Goal: Information Seeking & Learning: Learn about a topic

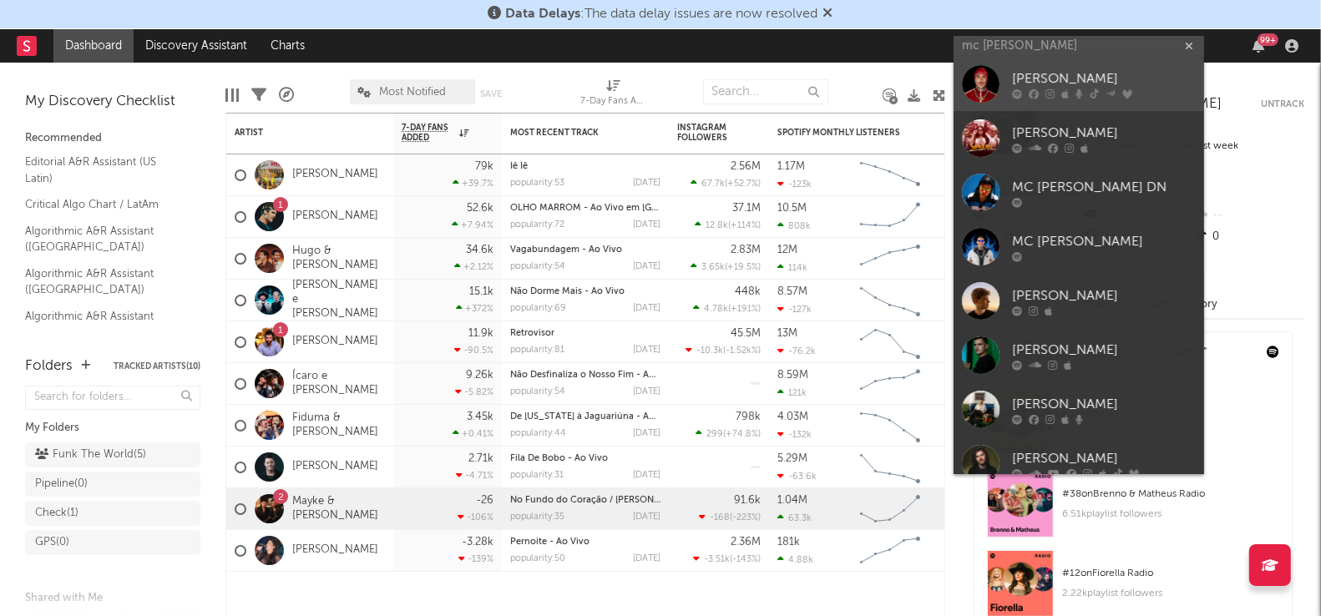
type input "mc [PERSON_NAME]"
click at [1018, 71] on div "[PERSON_NAME]" at bounding box center [1104, 79] width 184 height 20
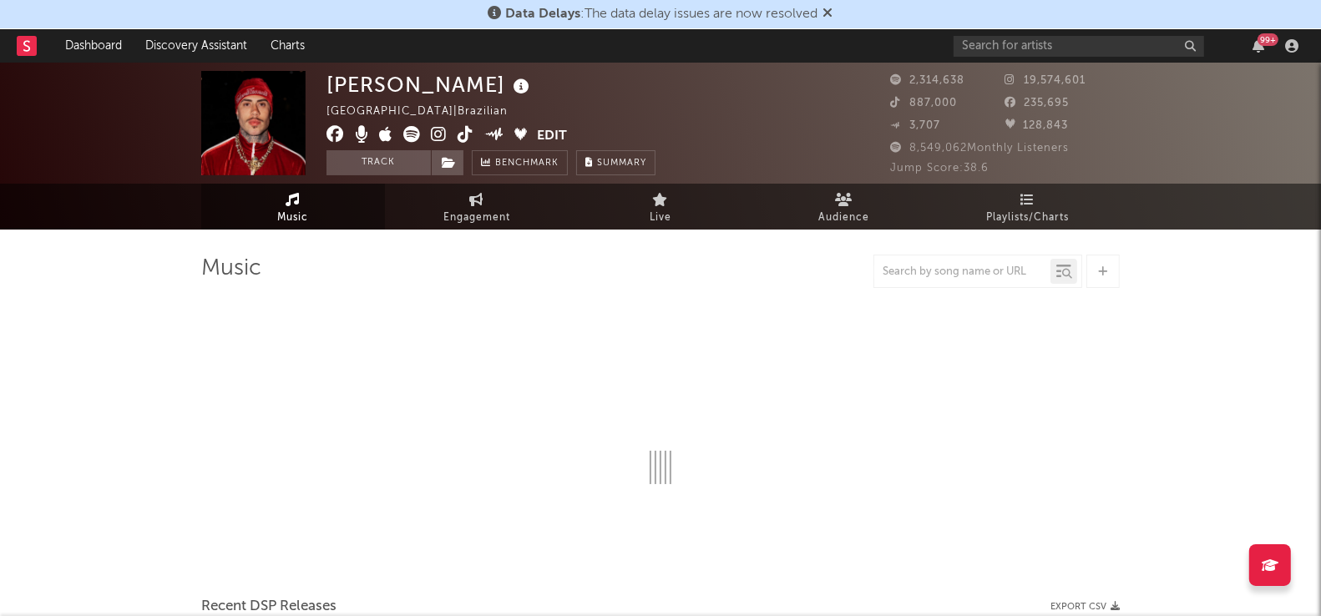
select select "6m"
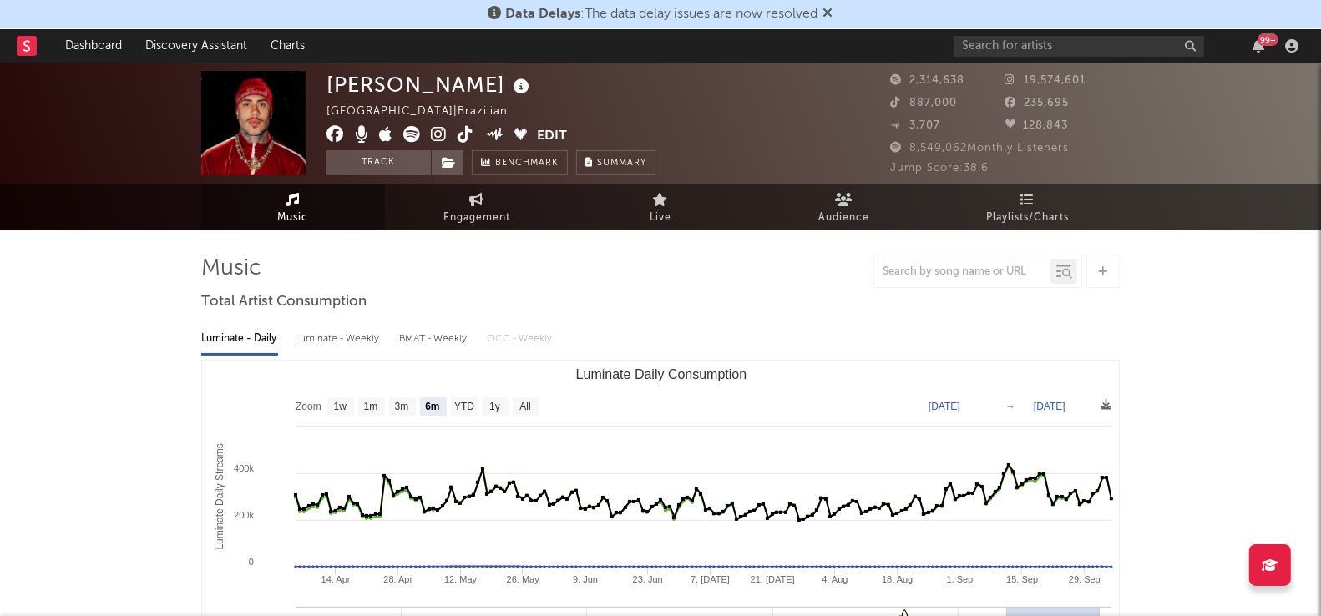
click at [357, 342] on div "Luminate - Weekly" at bounding box center [339, 339] width 88 height 28
select select "6m"
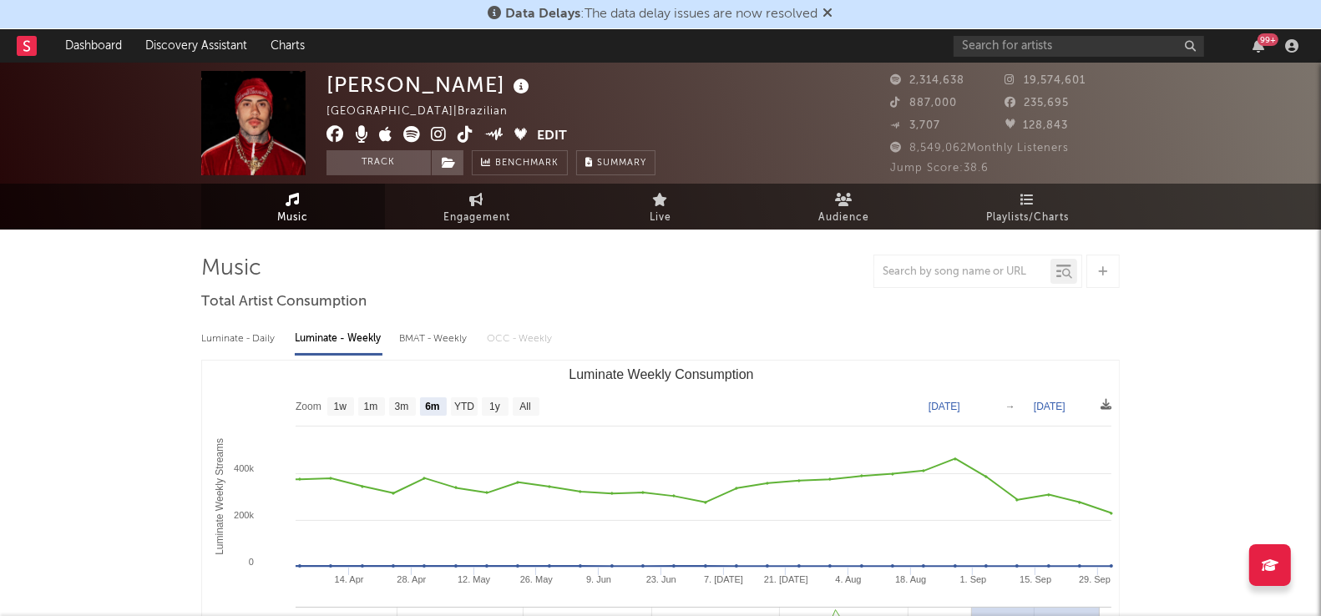
click at [428, 342] on div "BMAT - Weekly" at bounding box center [434, 339] width 71 height 28
select select "6m"
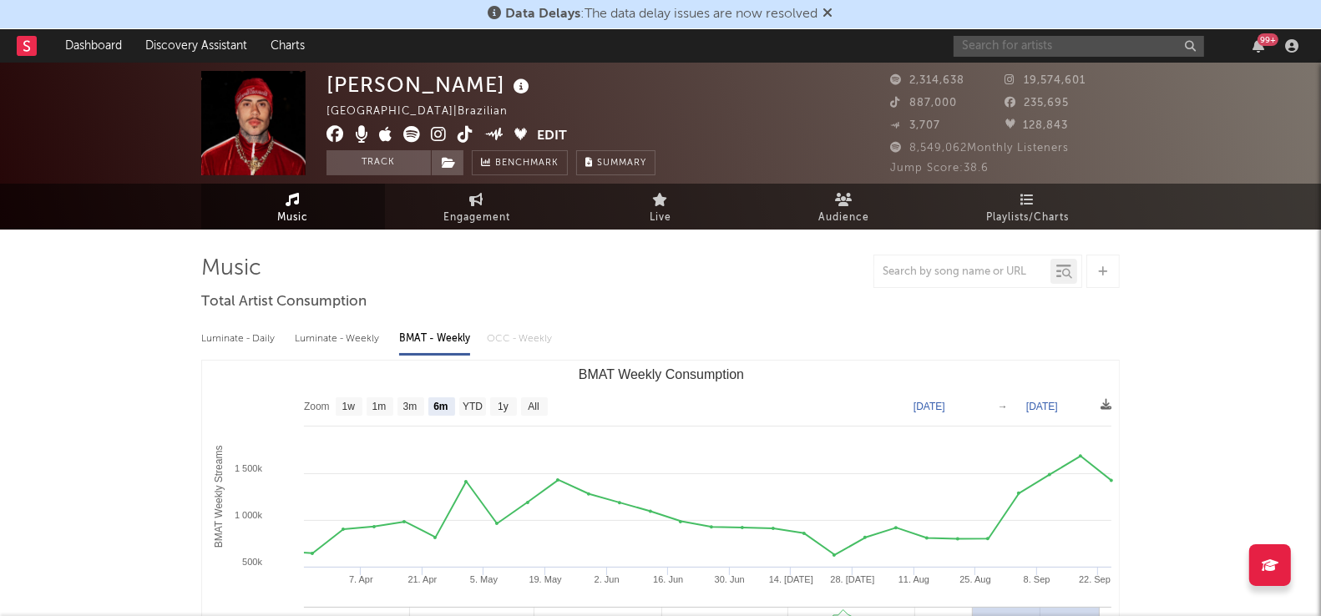
click at [980, 44] on input "text" at bounding box center [1079, 46] width 251 height 21
type input "n"
type input "felipe & [PERSON_NAME]"
click at [1017, 73] on div "[PERSON_NAME] e [PERSON_NAME]" at bounding box center [1104, 85] width 184 height 40
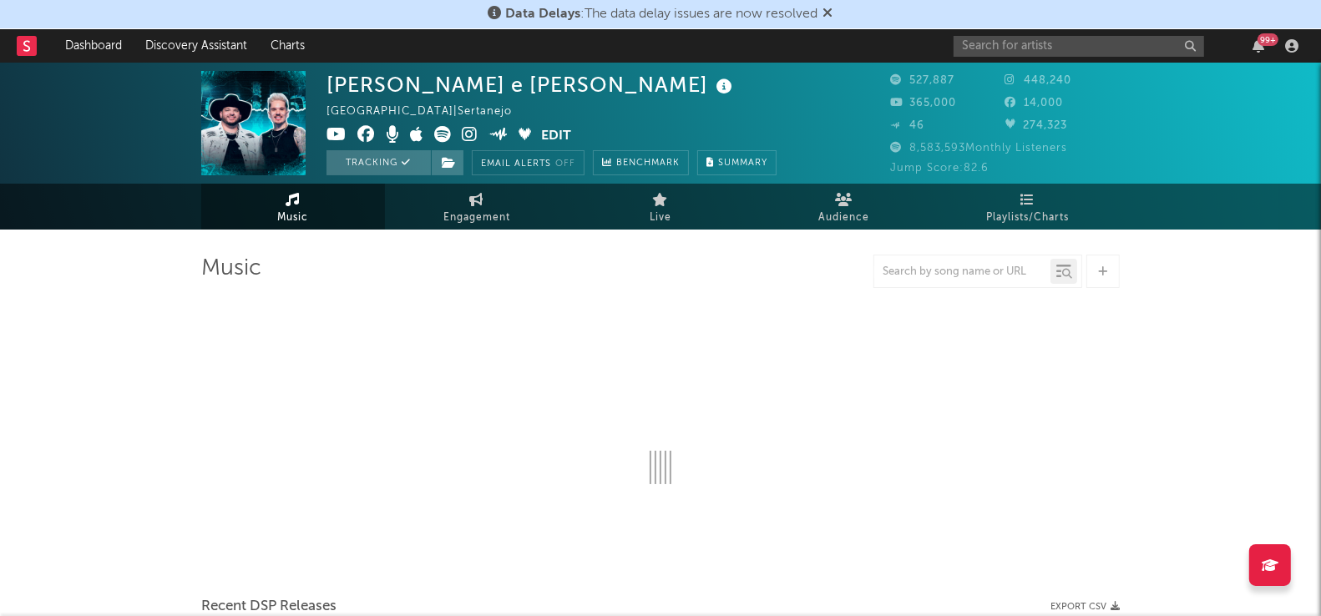
select select "6m"
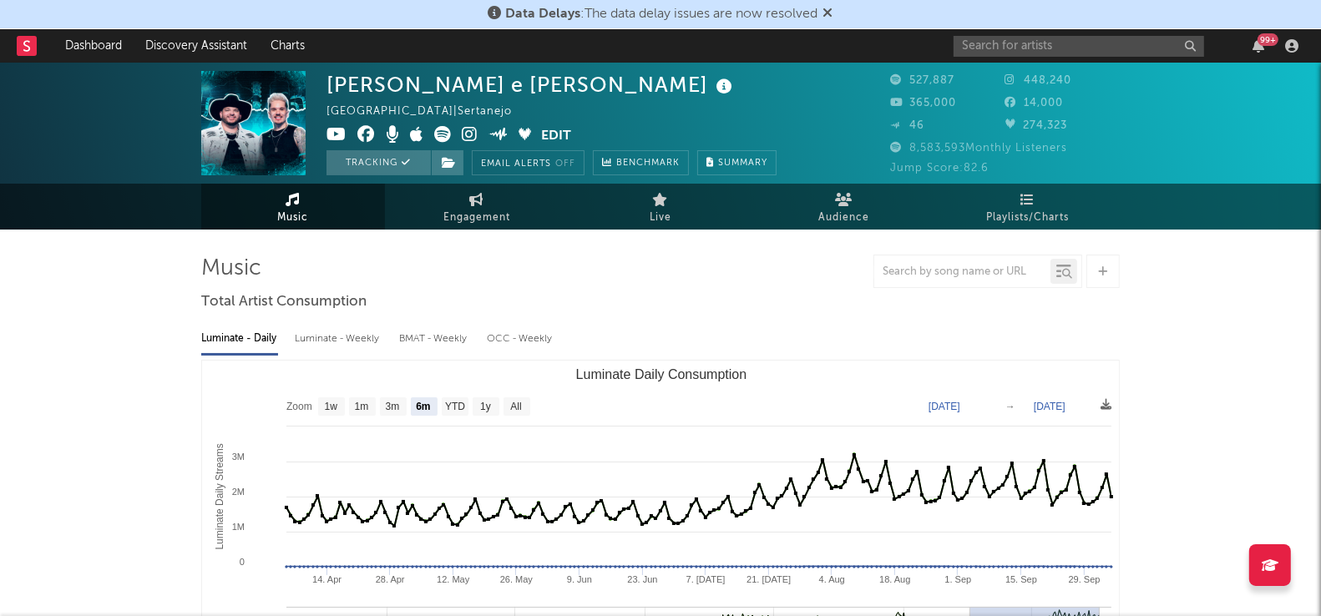
click at [355, 334] on div "Luminate - Weekly" at bounding box center [339, 339] width 88 height 28
select select "6m"
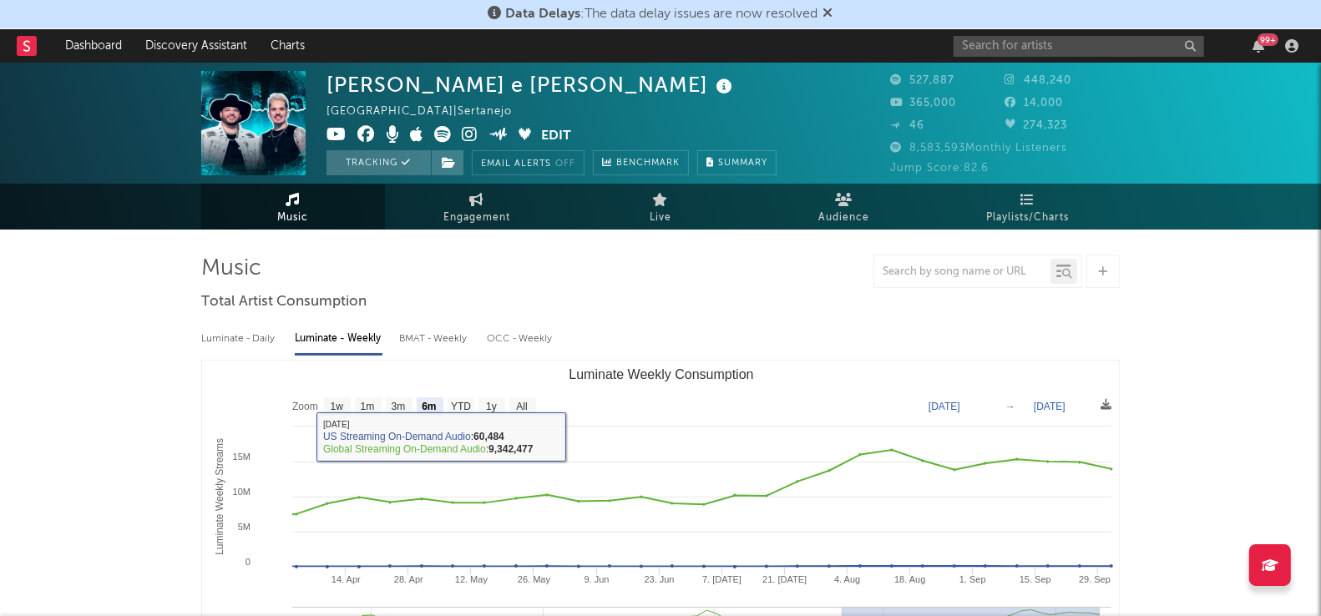
click at [469, 345] on div "BMAT - Weekly" at bounding box center [434, 339] width 71 height 28
select select "6m"
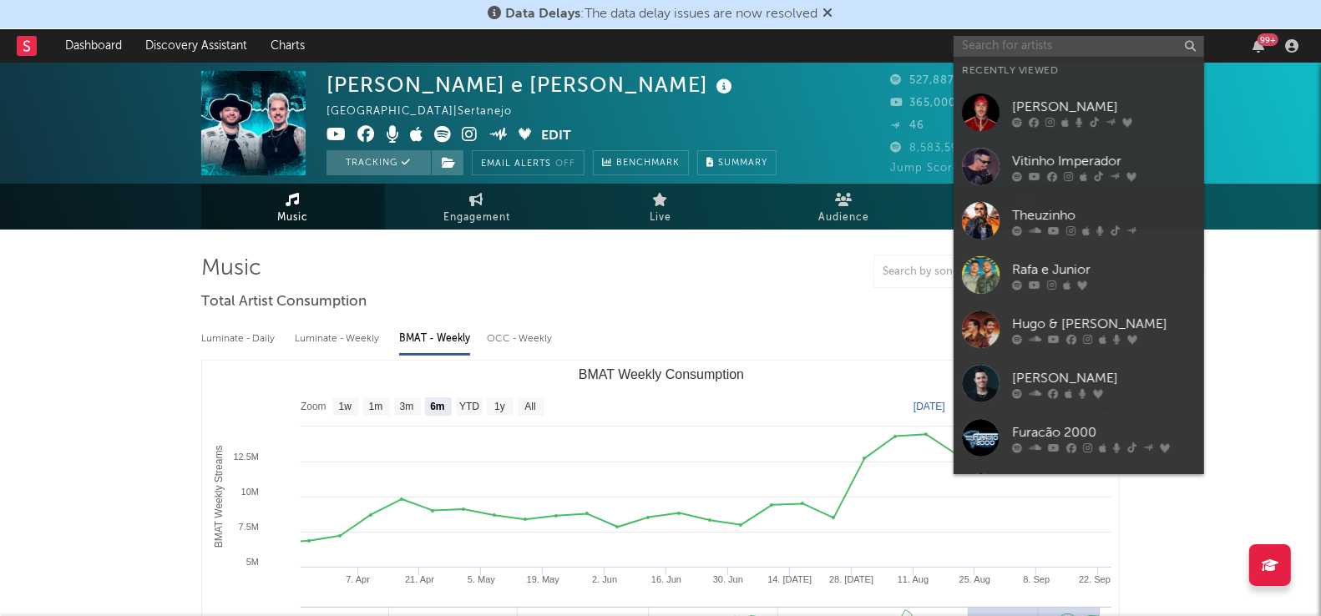
click at [999, 49] on input "text" at bounding box center [1079, 46] width 251 height 21
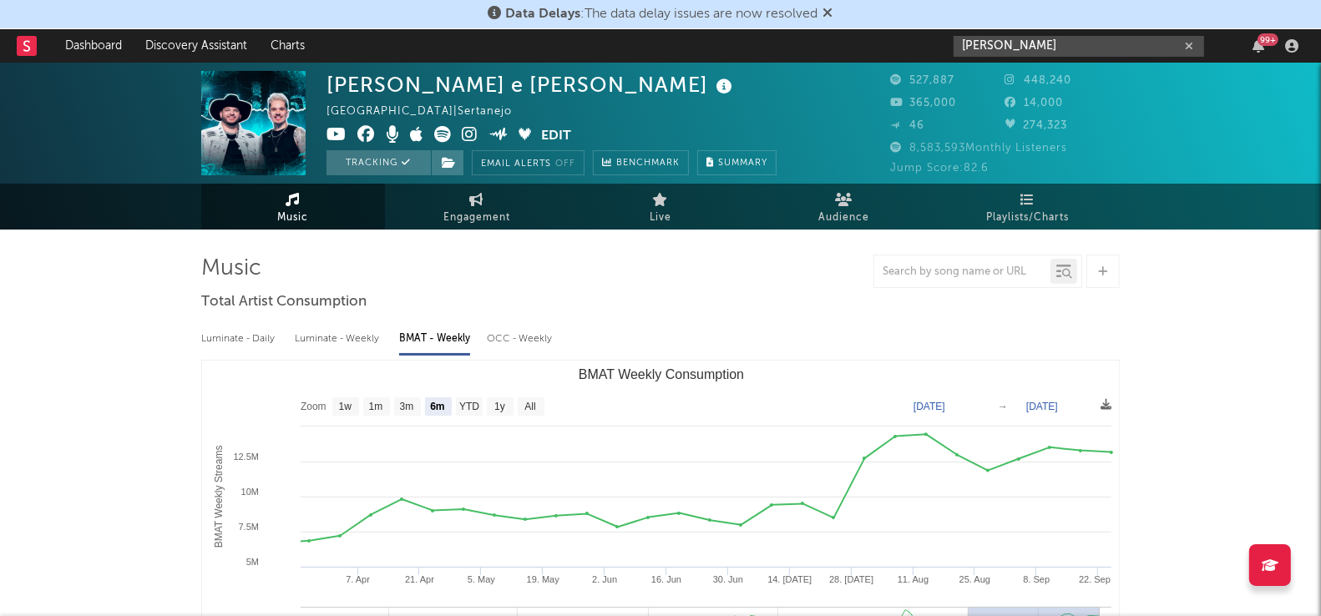
type input "[PERSON_NAME]"
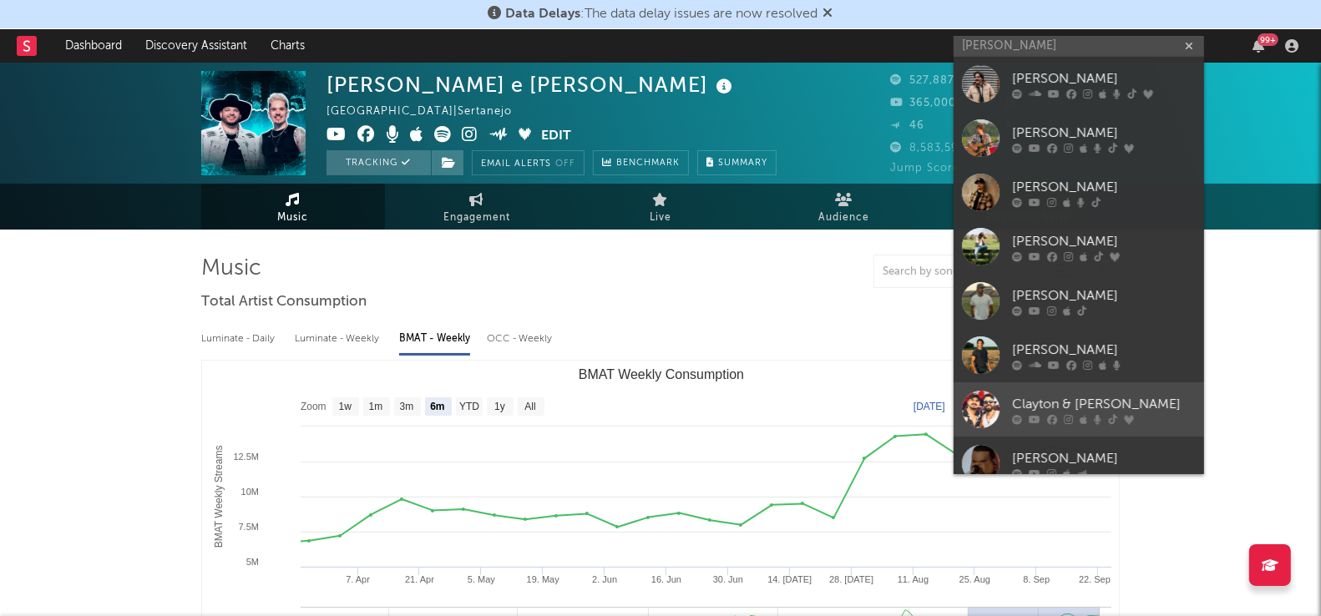
click at [976, 403] on div at bounding box center [981, 410] width 38 height 38
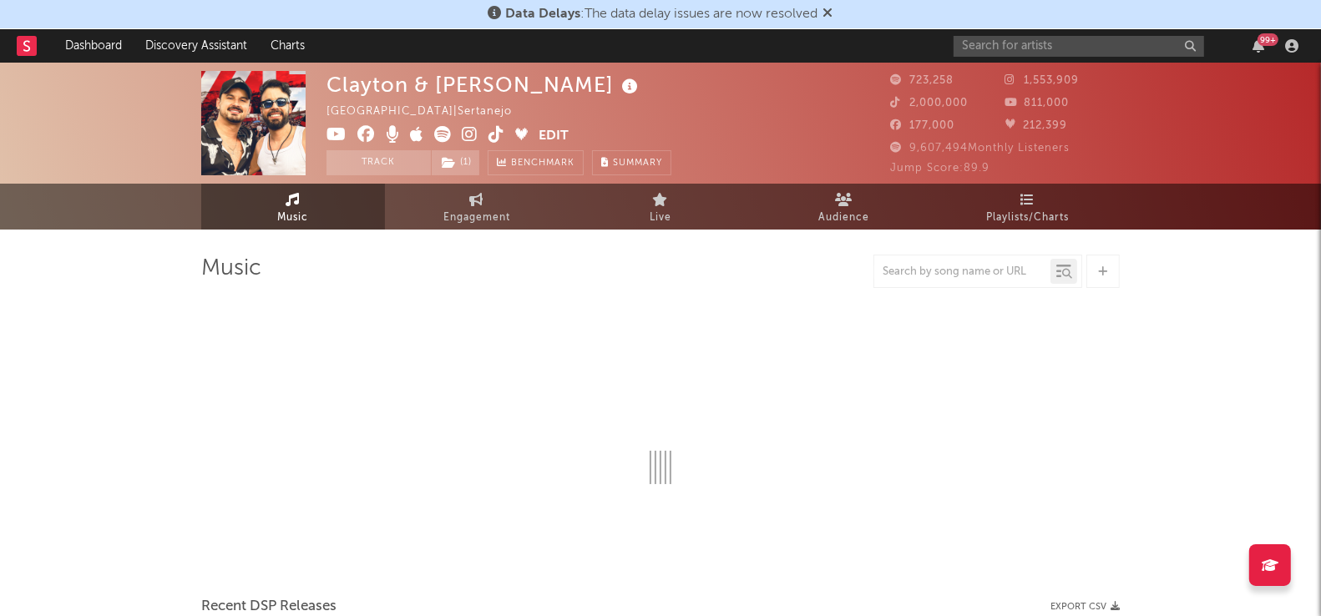
select select "6m"
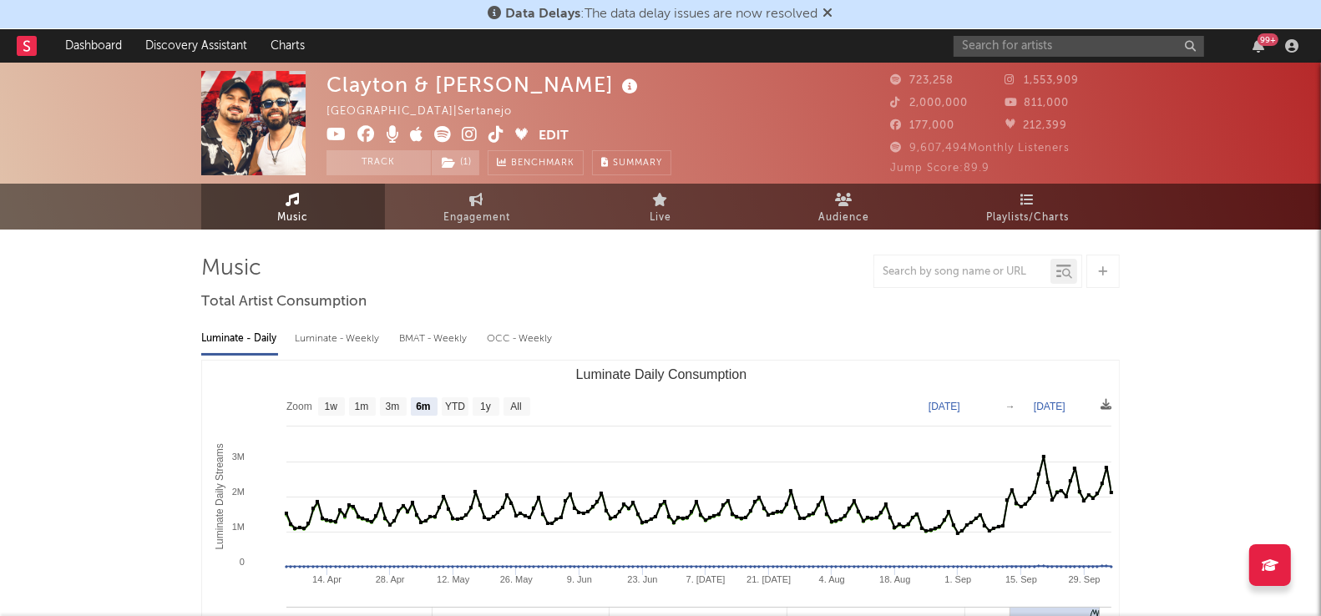
click at [452, 336] on div "BMAT - Weekly" at bounding box center [434, 339] width 71 height 28
select select "6m"
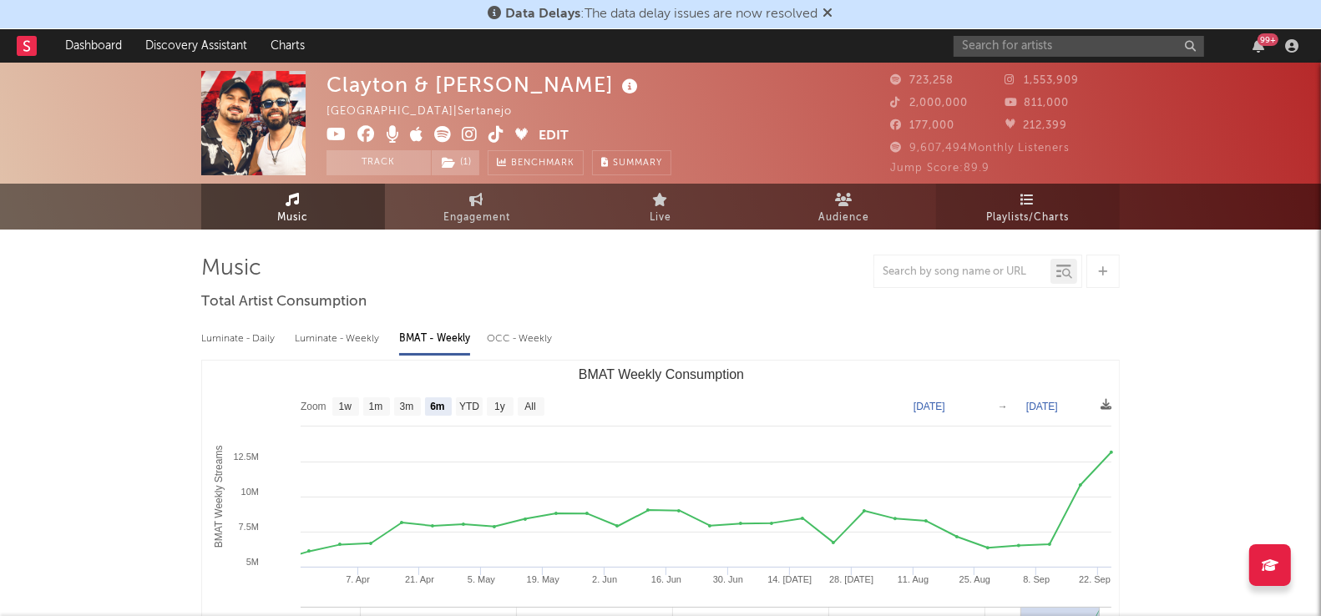
click at [1030, 212] on span "Playlists/Charts" at bounding box center [1028, 218] width 83 height 20
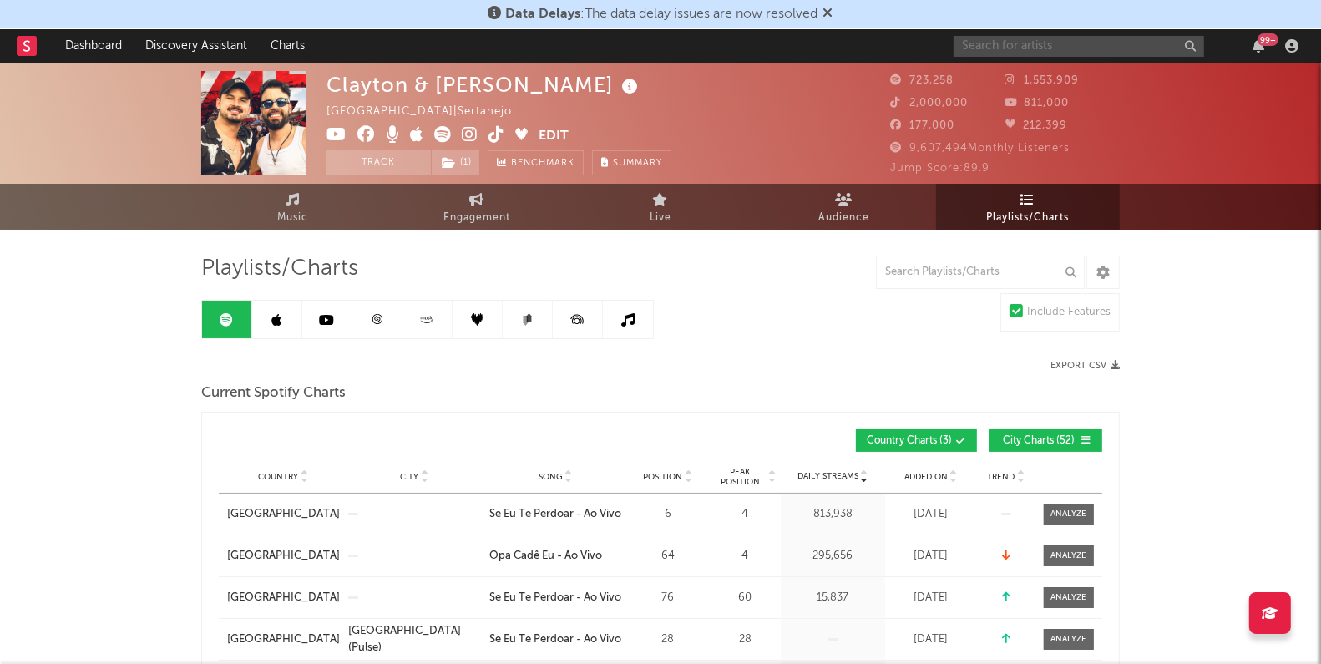
click at [1000, 43] on input "text" at bounding box center [1079, 46] width 251 height 21
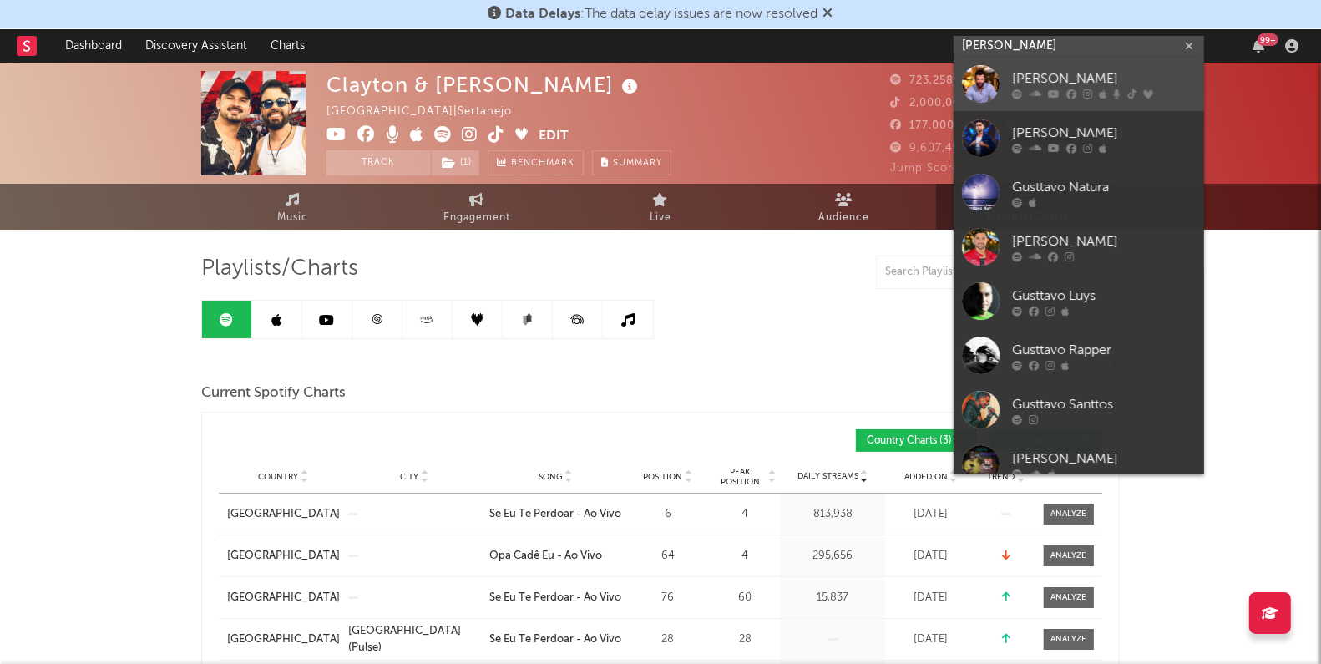
type input "[PERSON_NAME]"
click at [1022, 71] on div "[PERSON_NAME]" at bounding box center [1104, 79] width 184 height 20
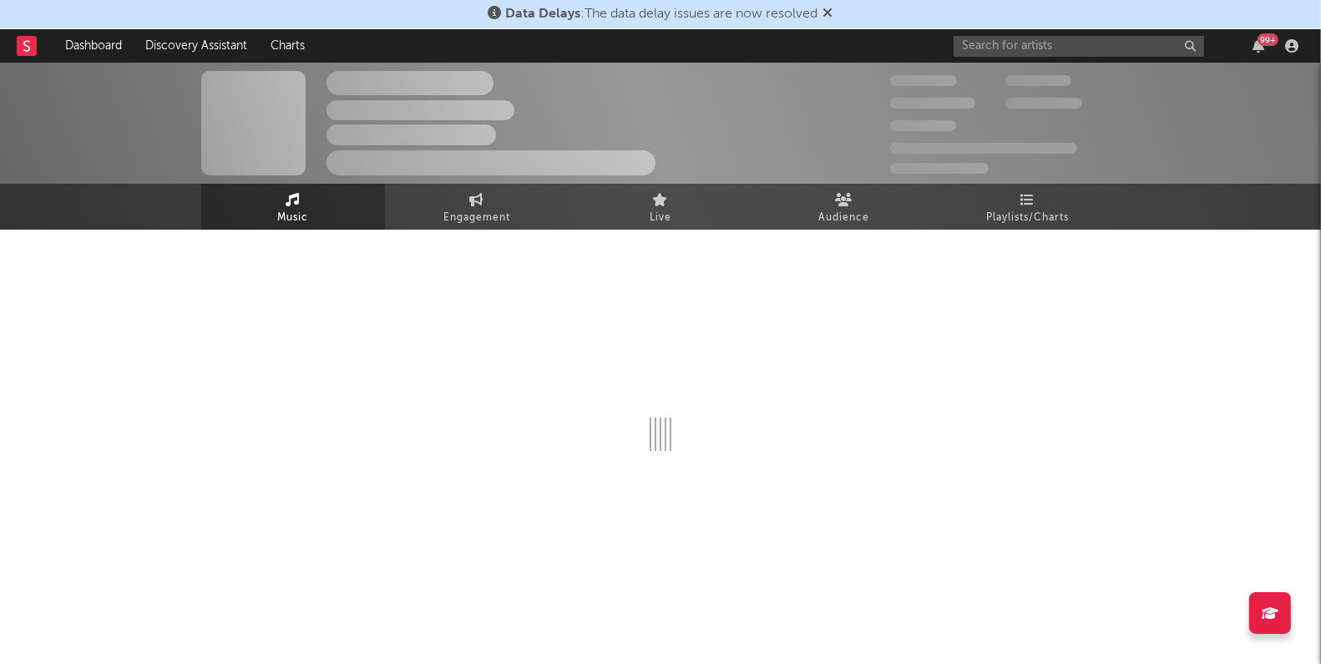
select select "6m"
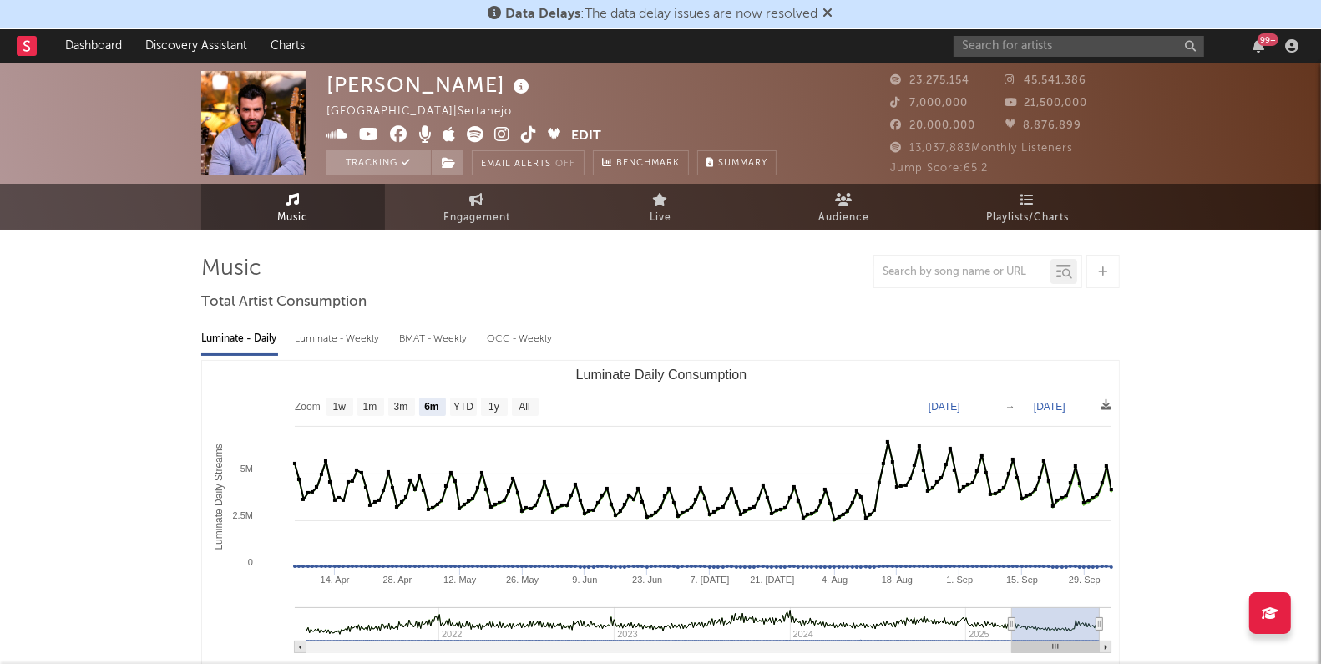
click at [417, 340] on div "BMAT - Weekly" at bounding box center [434, 339] width 71 height 28
select select "6m"
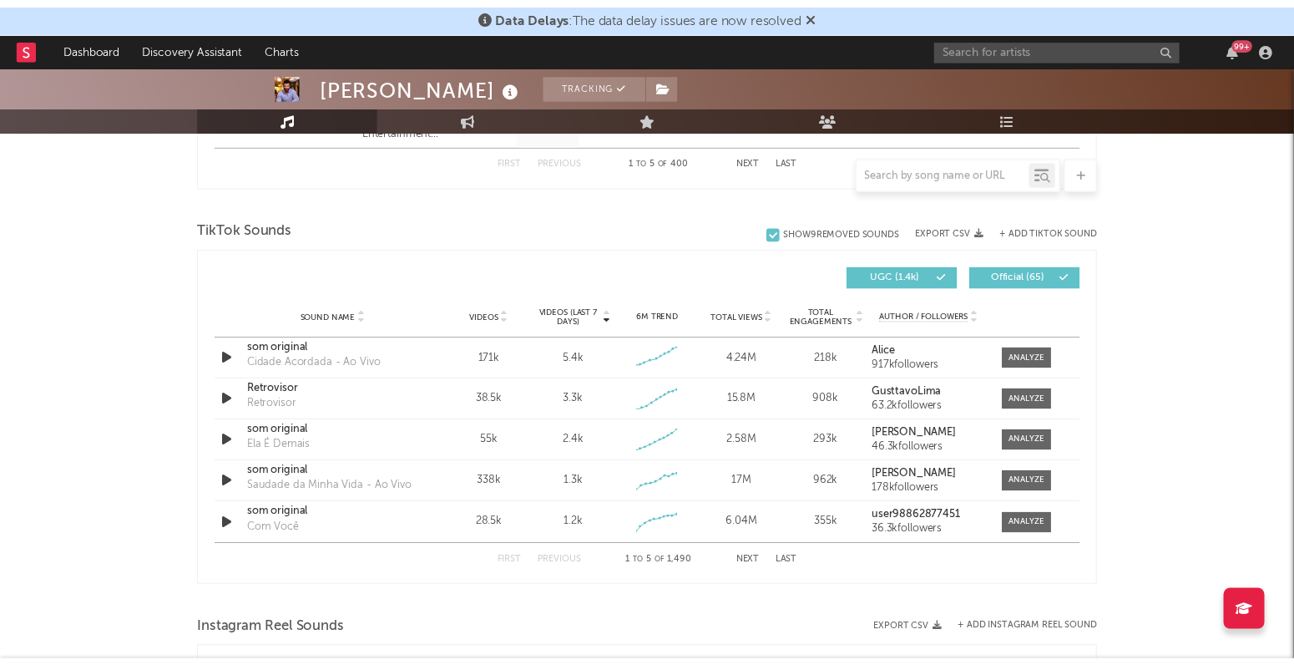
scroll to position [1049, 0]
